Goal: Transaction & Acquisition: Purchase product/service

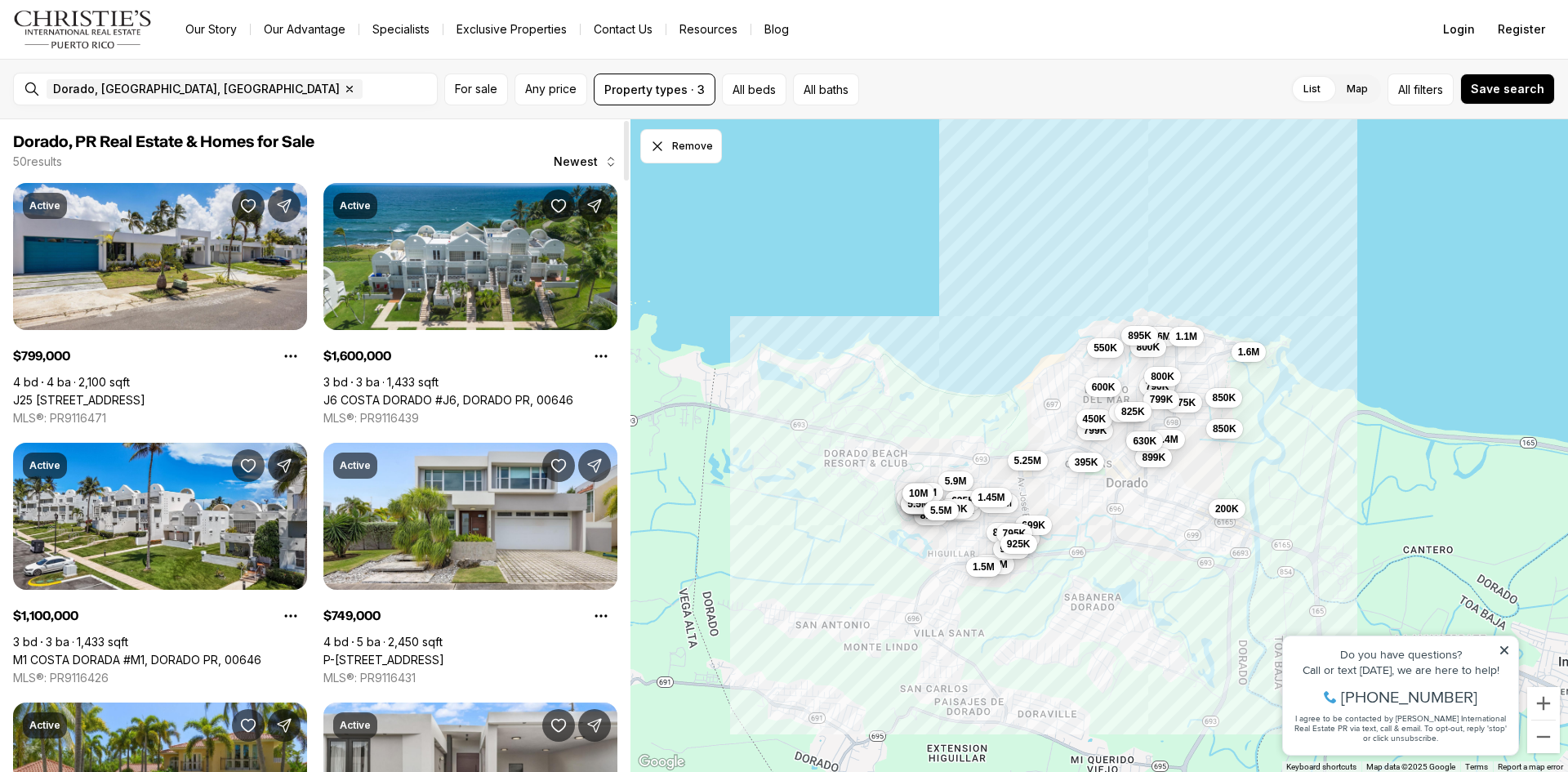
click at [955, 511] on button "5.5M" at bounding box center [941, 510] width 35 height 19
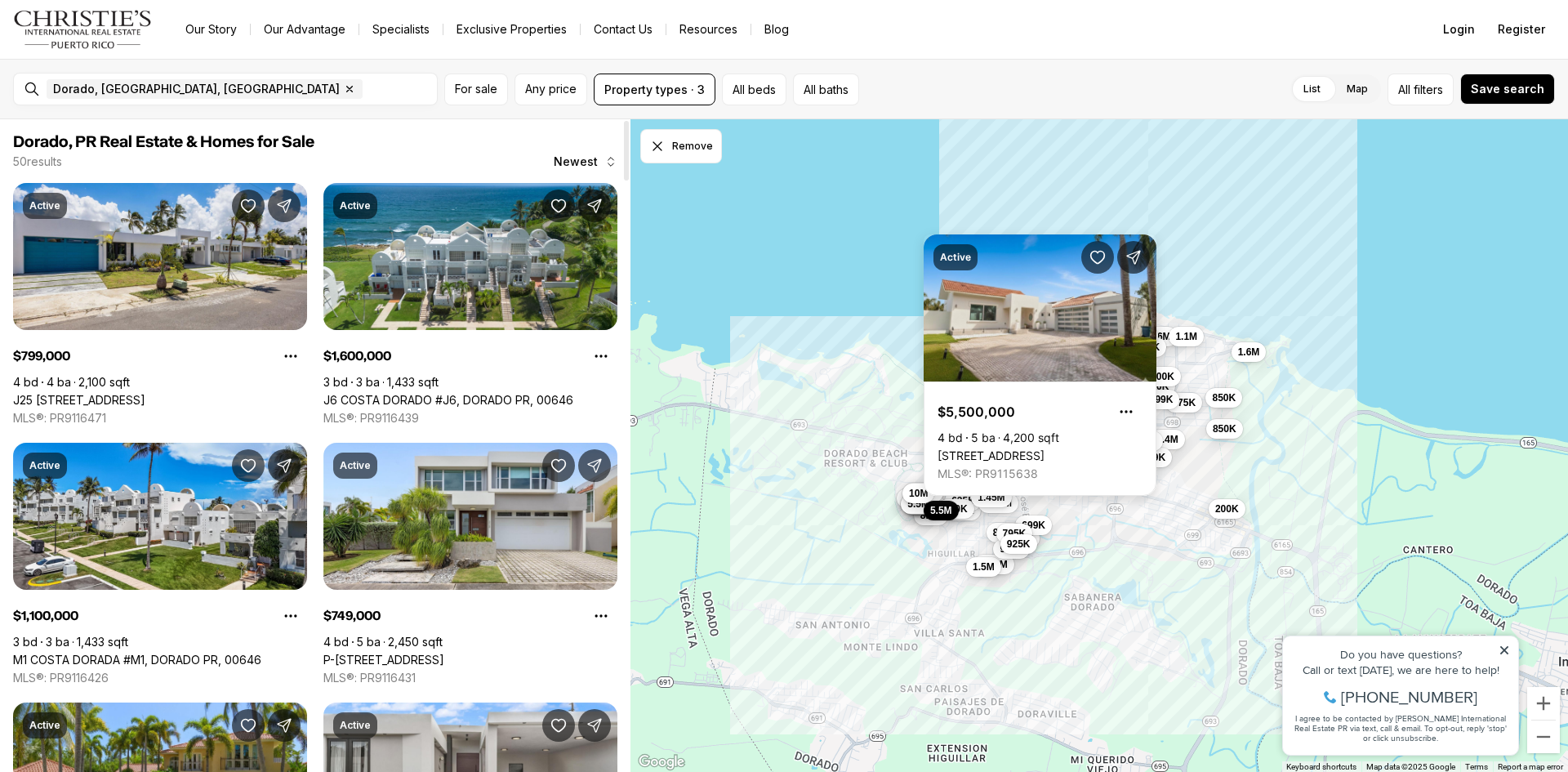
click at [1044, 448] on link "[STREET_ADDRESS]" at bounding box center [990, 455] width 107 height 14
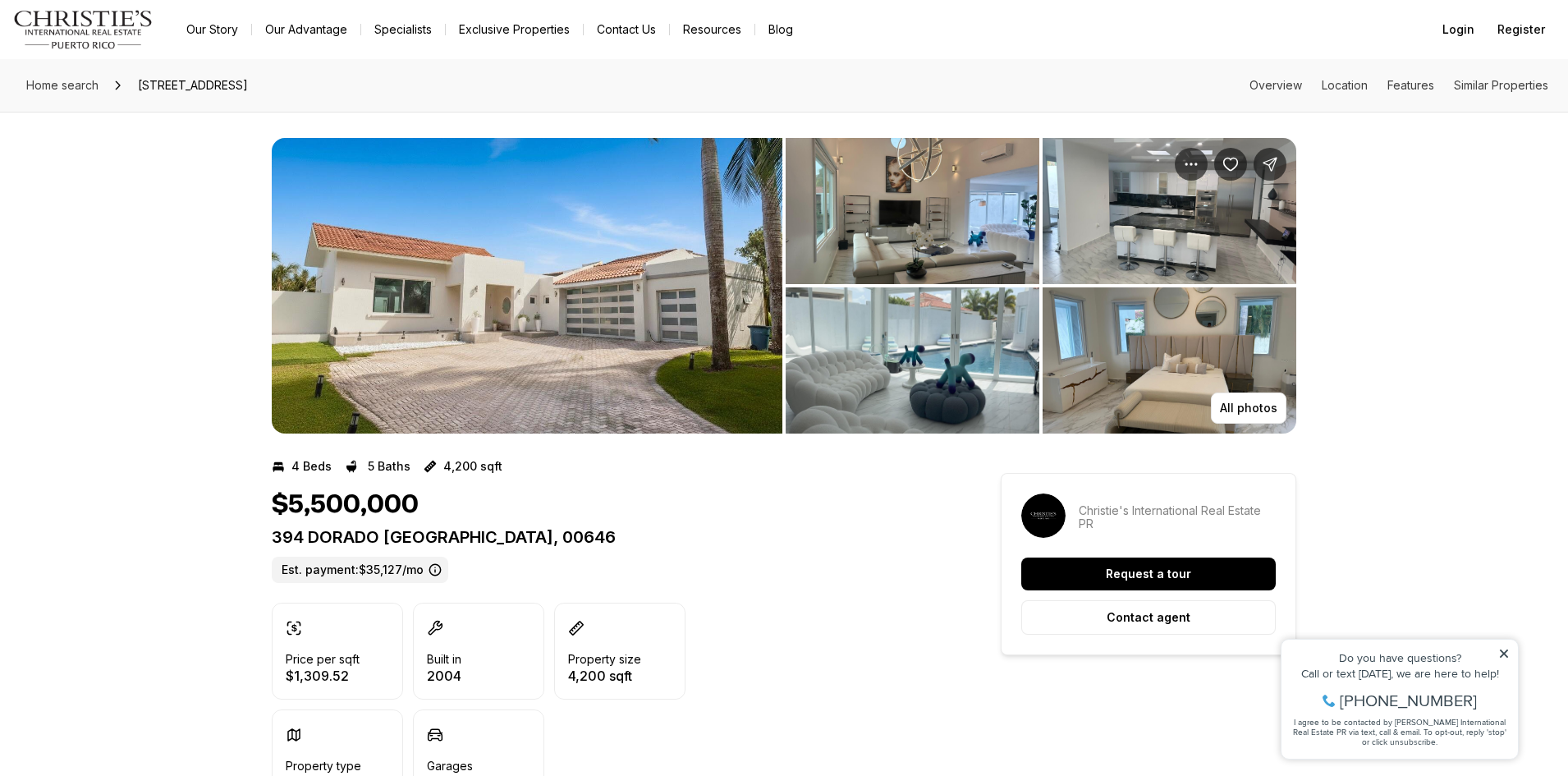
click at [496, 321] on img "View image gallery" at bounding box center [527, 286] width 511 height 295
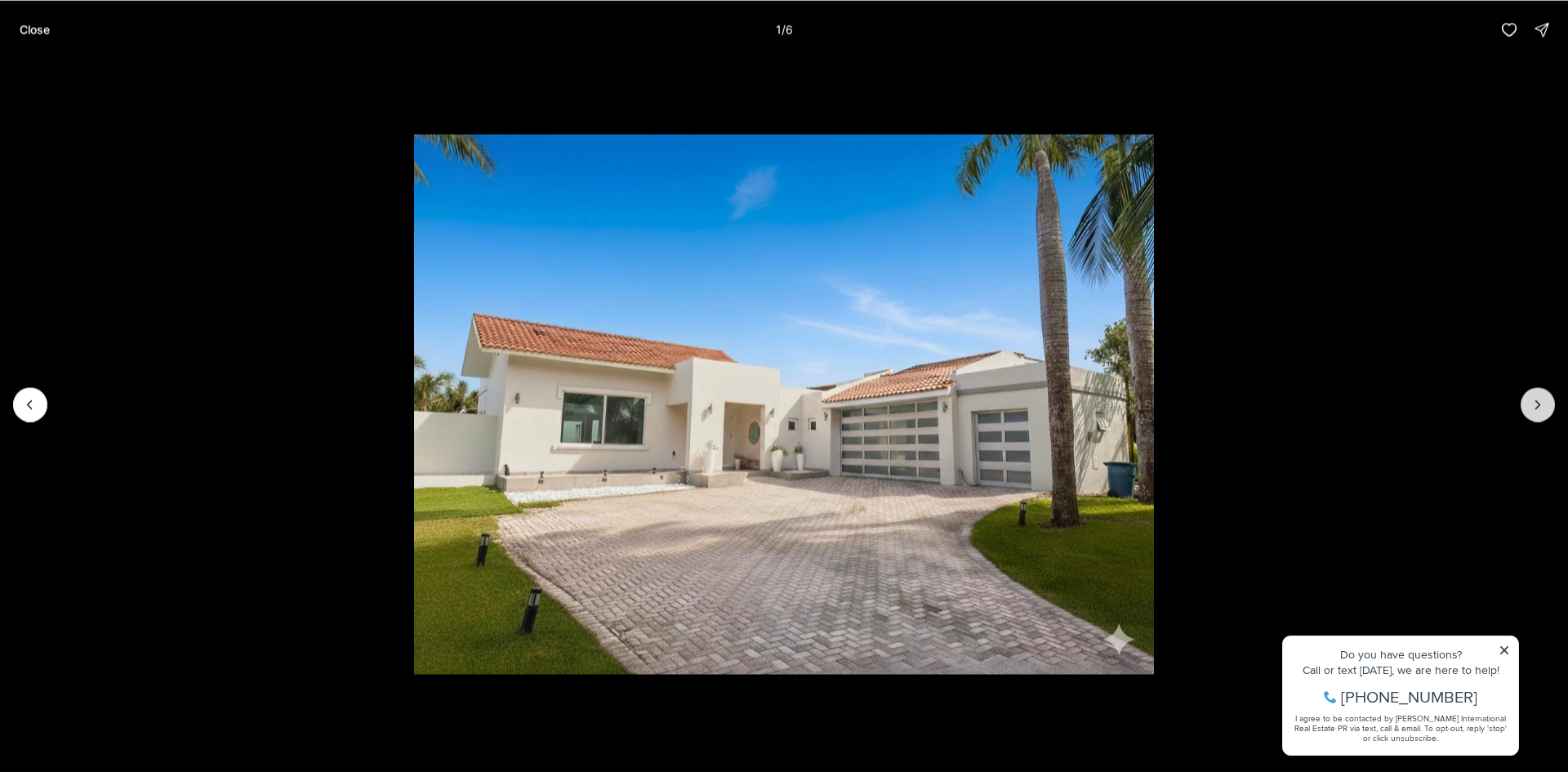
click at [1540, 400] on icon "Next slide" at bounding box center [1537, 403] width 16 height 16
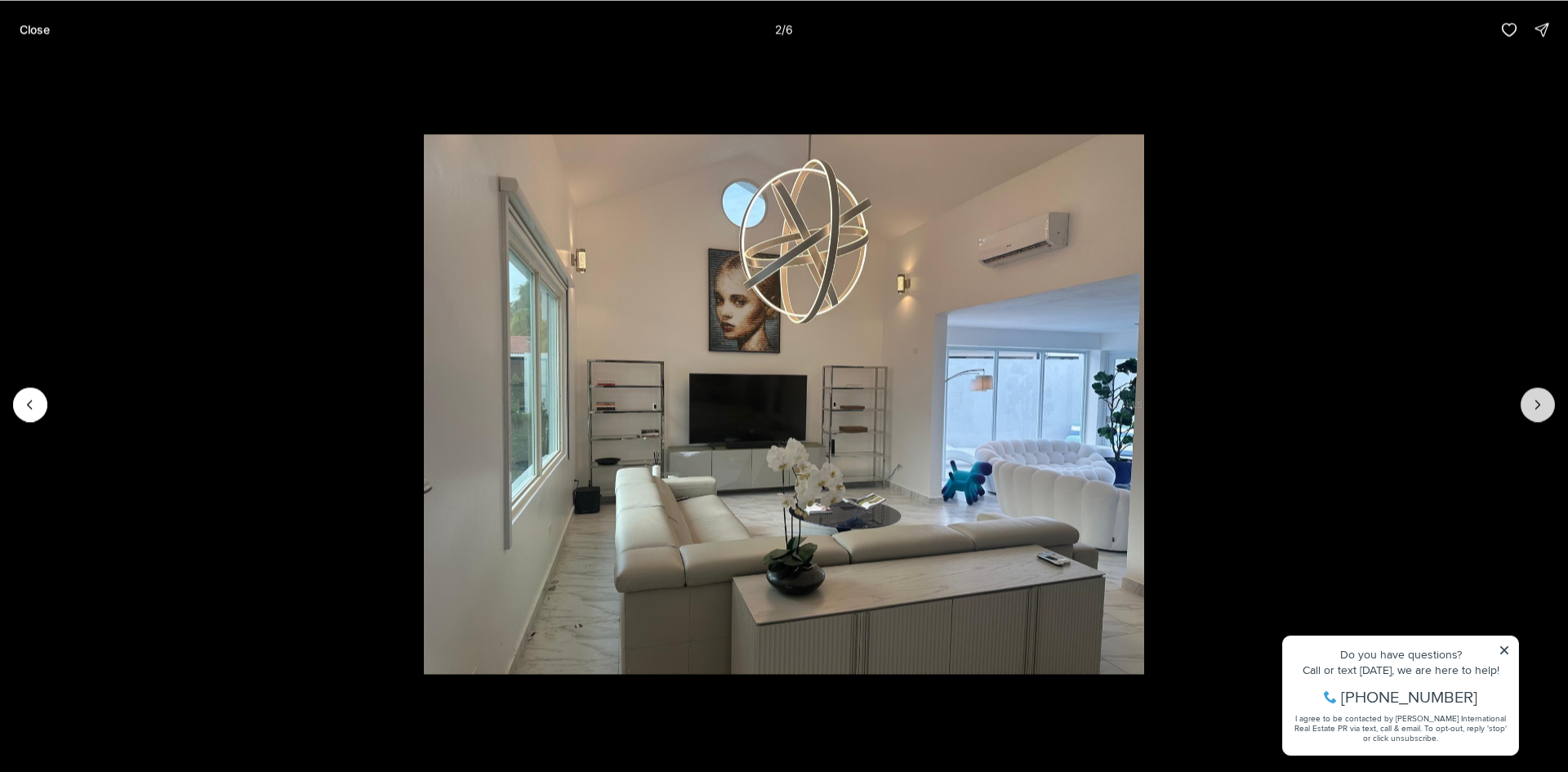
click at [1540, 400] on icon "Next slide" at bounding box center [1537, 403] width 16 height 16
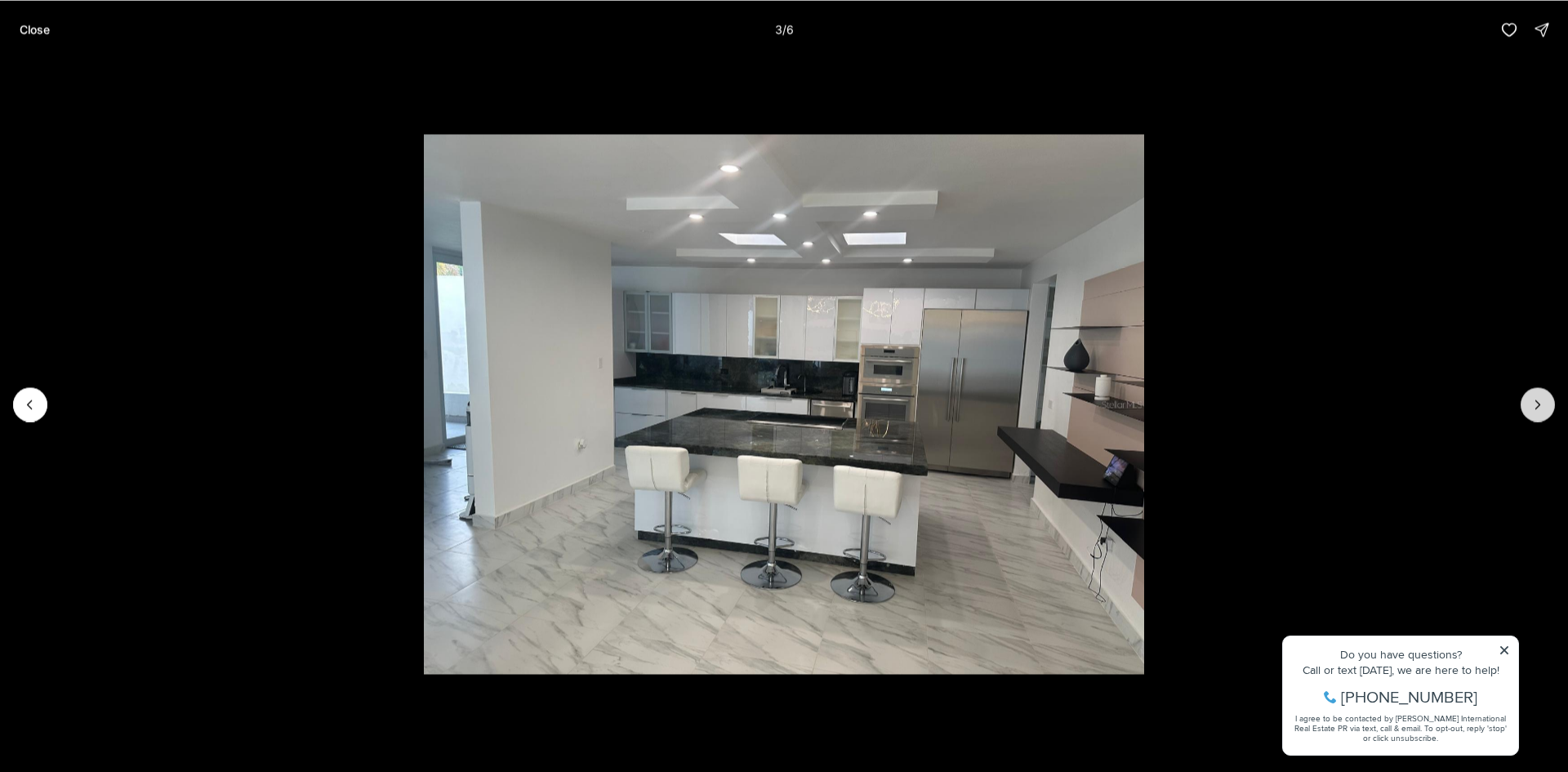
click at [1540, 400] on icon "Next slide" at bounding box center [1537, 403] width 16 height 16
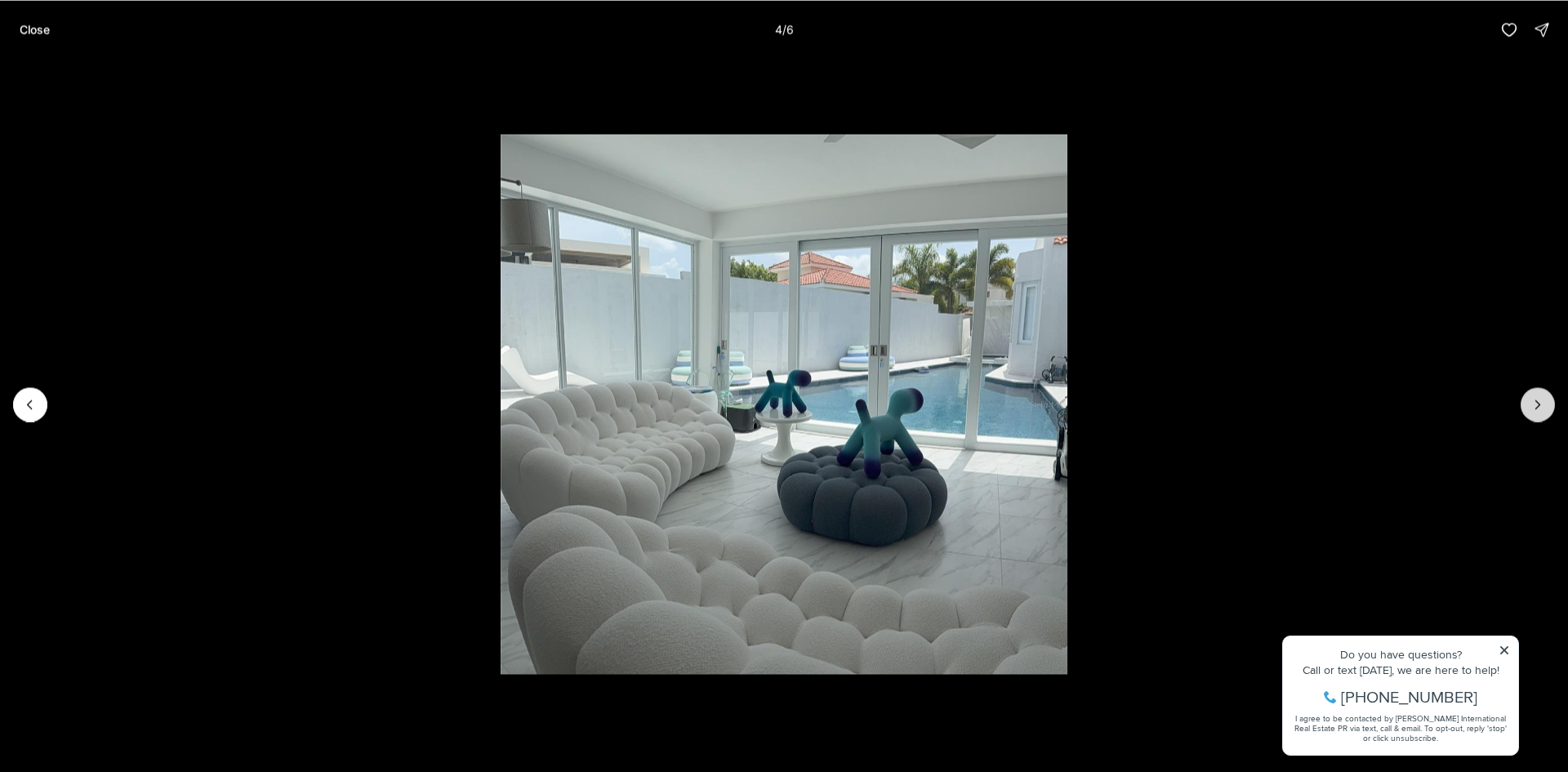
click at [1540, 400] on icon "Next slide" at bounding box center [1537, 403] width 16 height 16
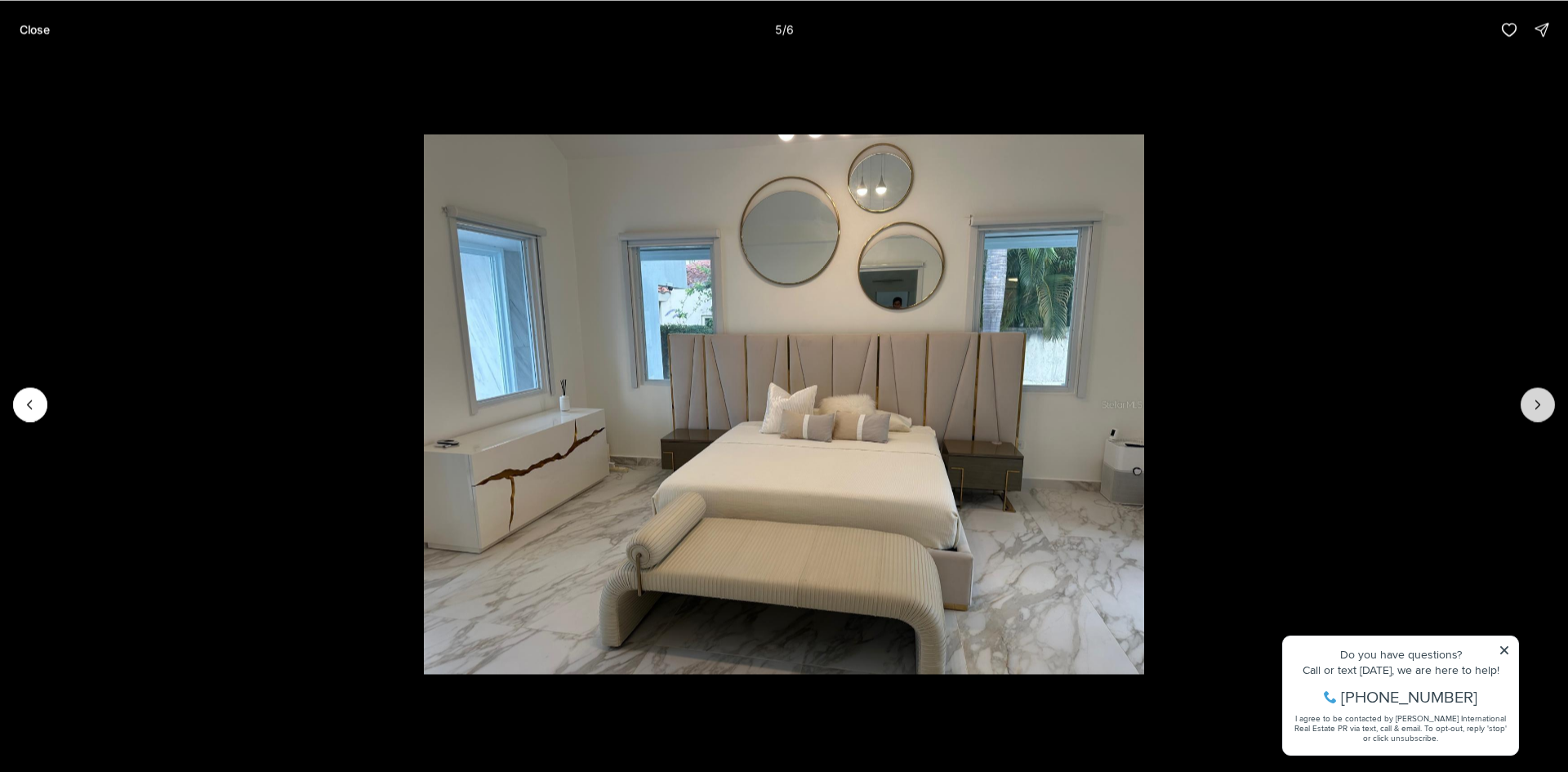
click at [1540, 400] on icon "Next slide" at bounding box center [1537, 403] width 16 height 16
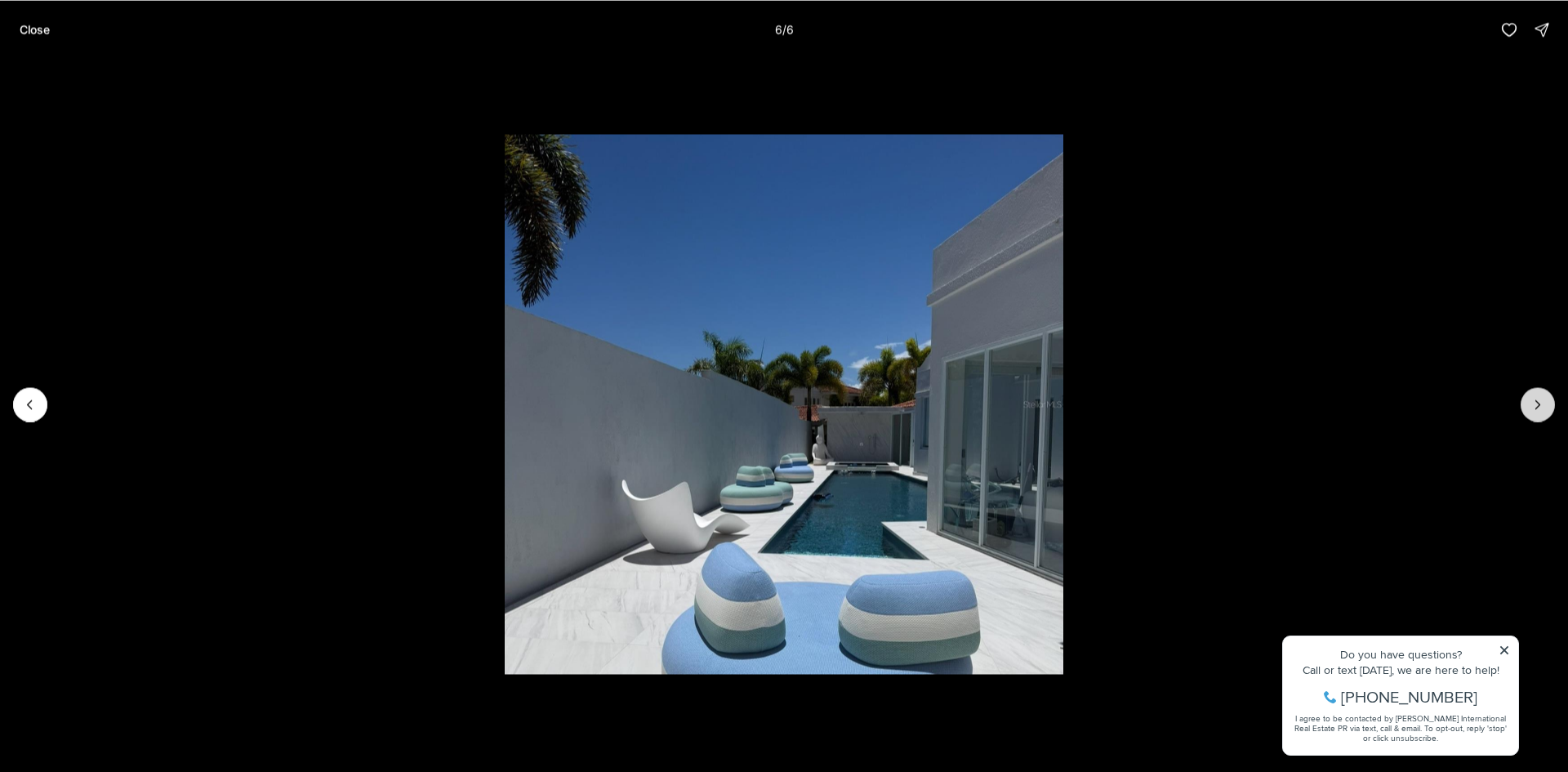
click at [1540, 400] on div at bounding box center [1537, 404] width 35 height 35
click at [1537, 407] on div at bounding box center [1537, 404] width 35 height 35
click at [43, 23] on p "Close" at bounding box center [35, 29] width 30 height 13
